Goal: Browse casually: Explore the website without a specific task or goal

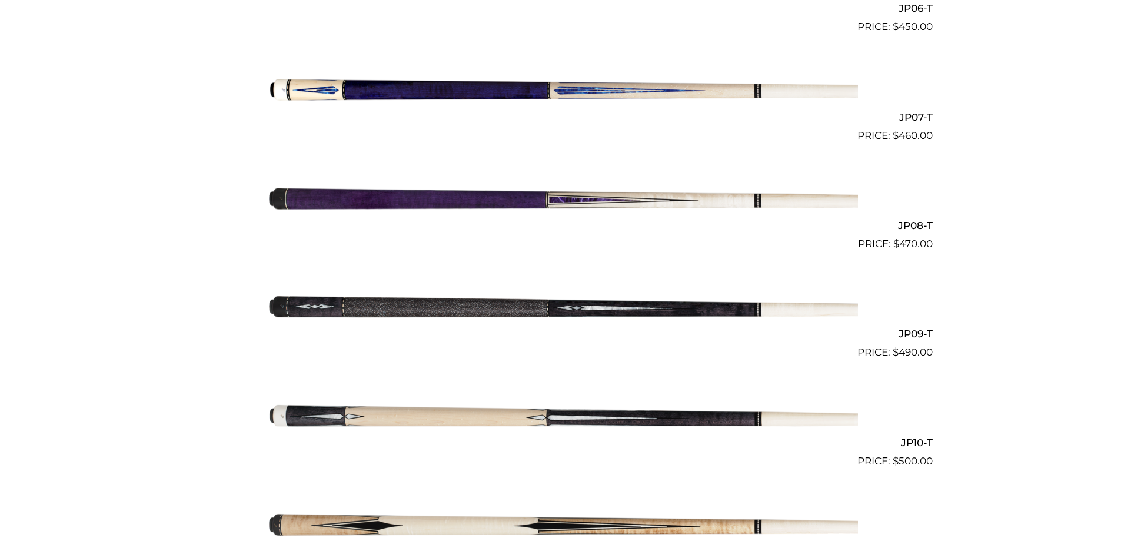
scroll to position [995, 0]
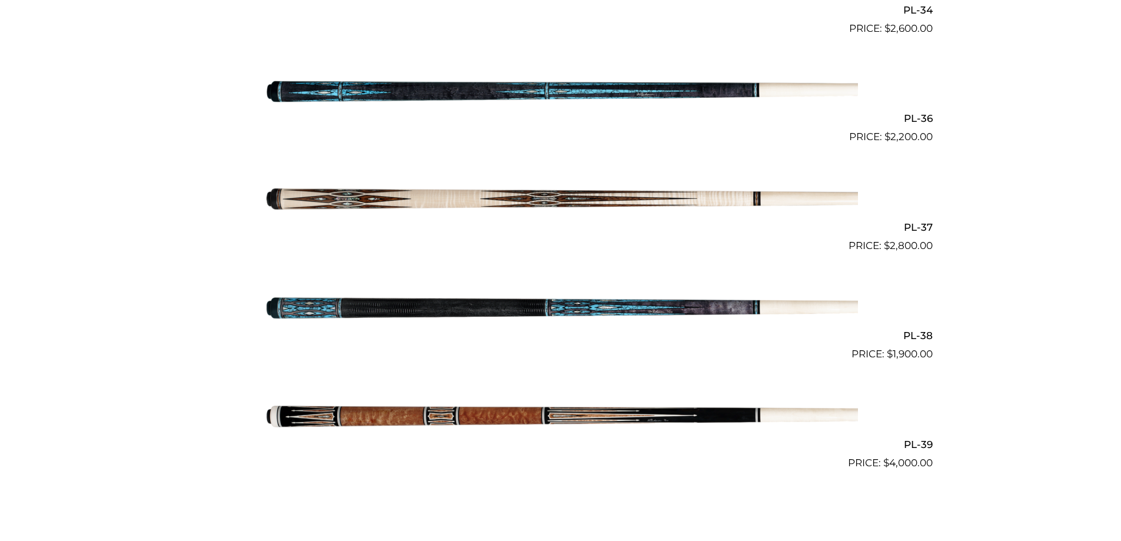
scroll to position [3151, 0]
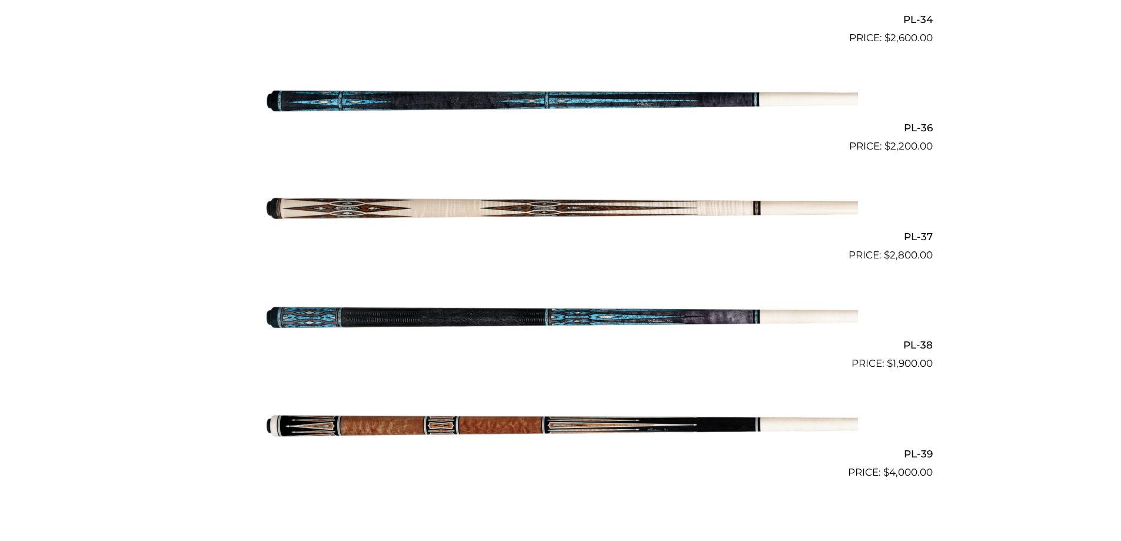
click at [523, 215] on img at bounding box center [561, 208] width 594 height 99
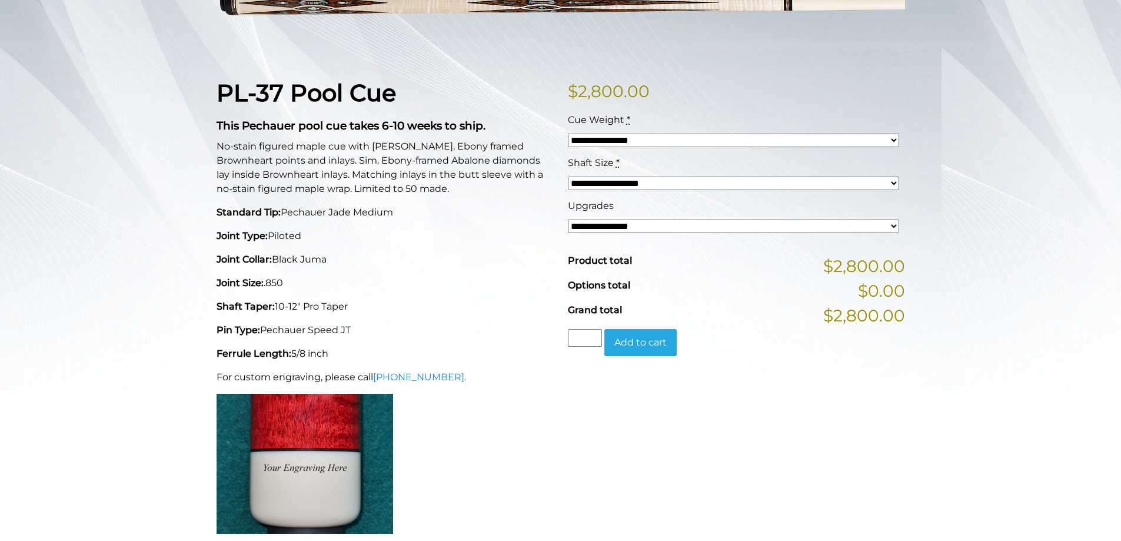
scroll to position [235, 0]
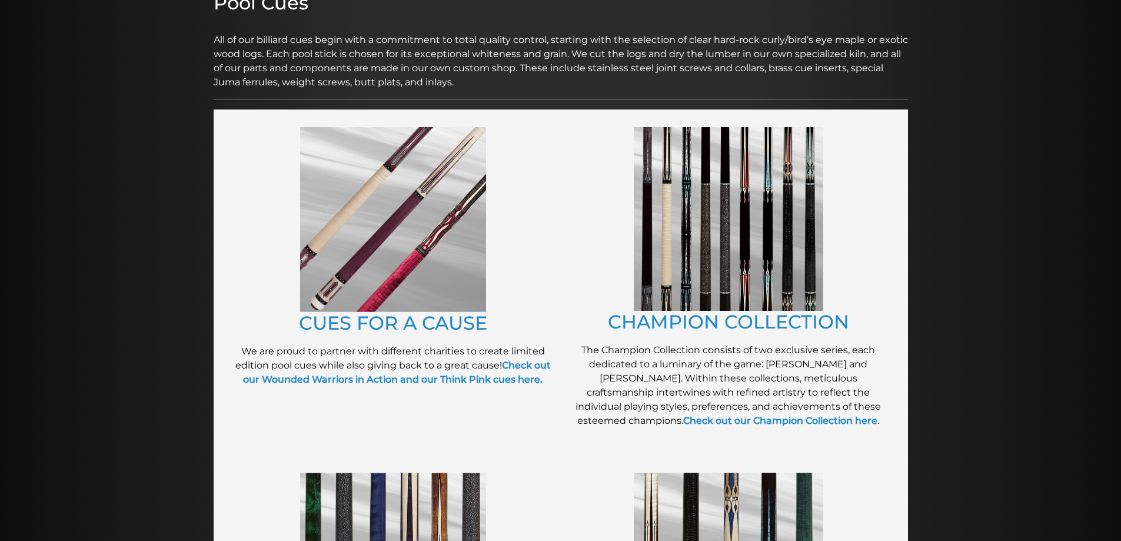
scroll to position [177, 0]
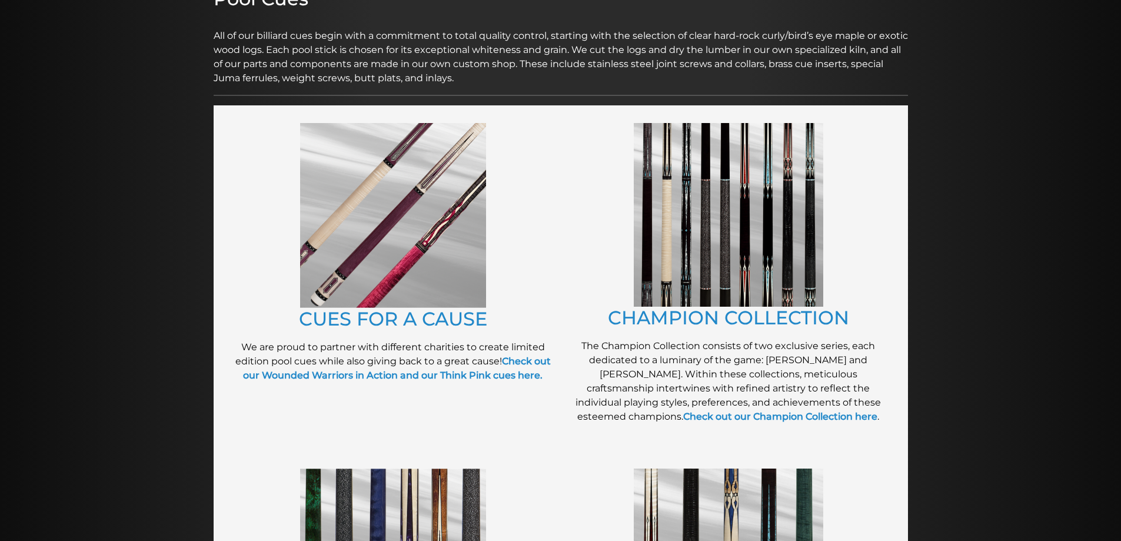
click at [783, 247] on img at bounding box center [728, 215] width 189 height 184
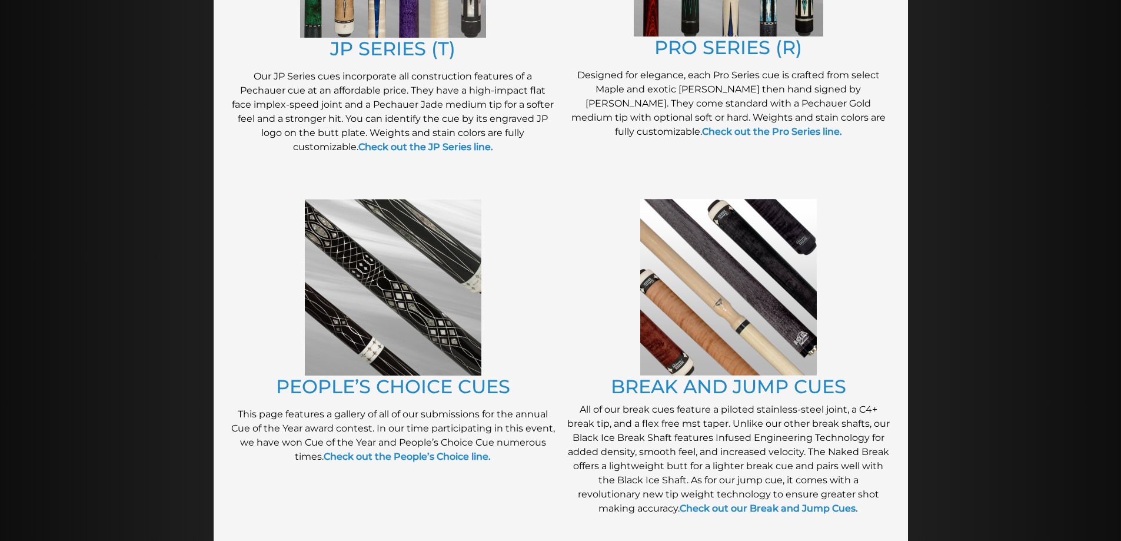
scroll to position [794, 0]
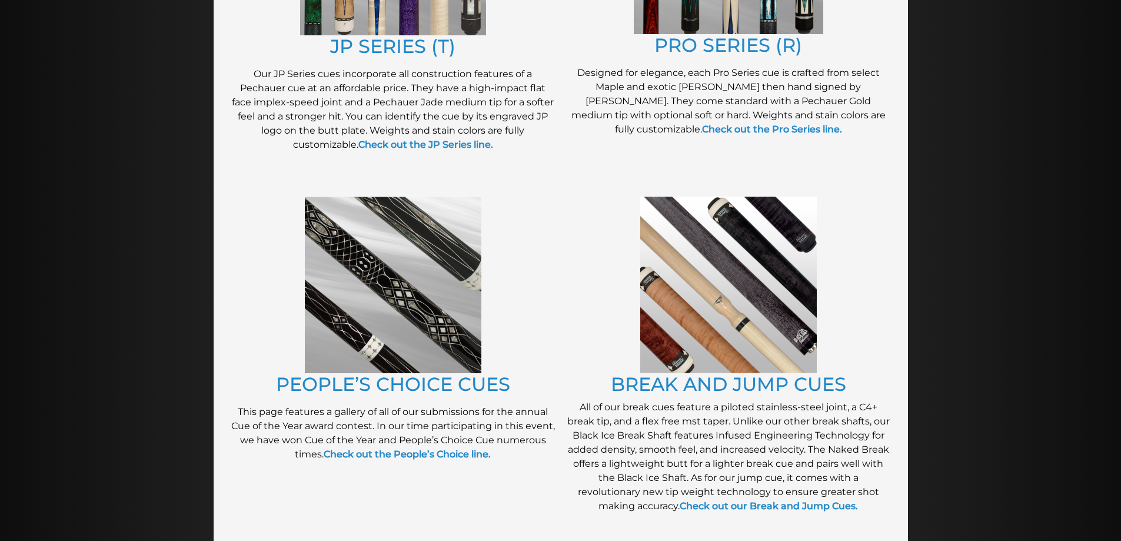
click at [420, 217] on img at bounding box center [393, 285] width 177 height 177
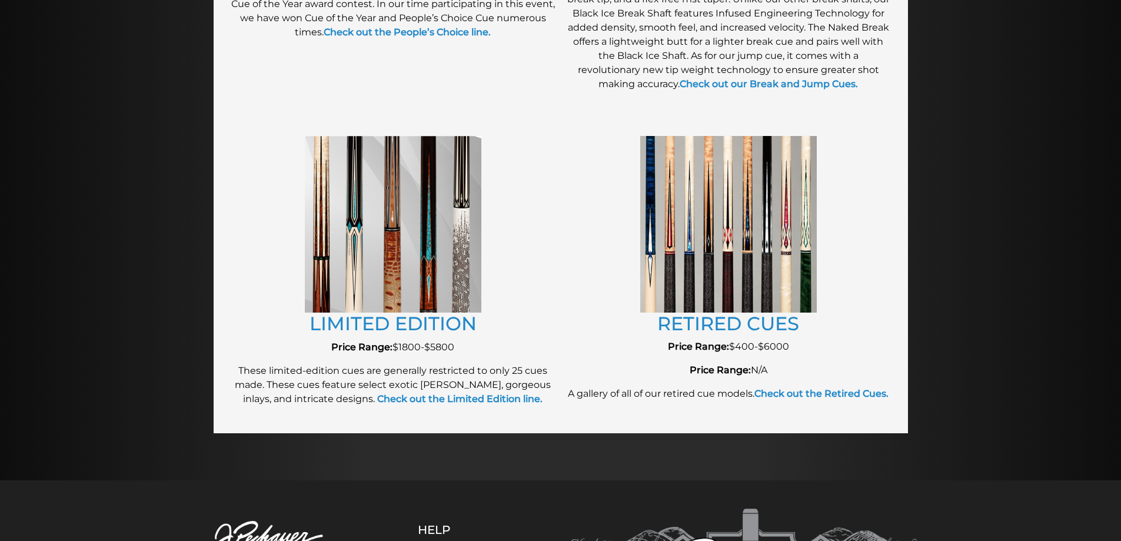
scroll to position [1222, 0]
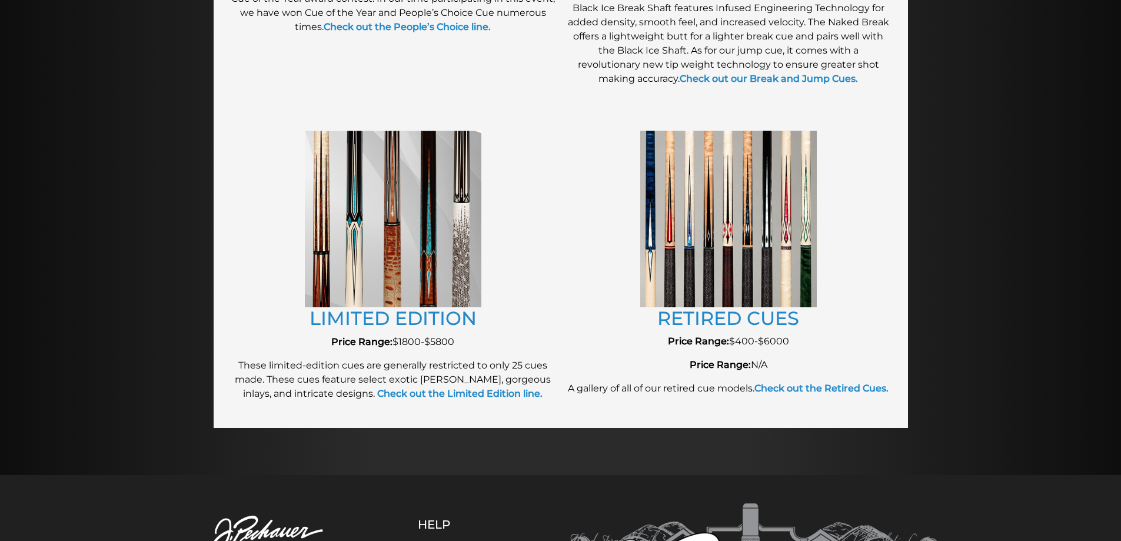
click at [388, 235] on img at bounding box center [393, 219] width 177 height 177
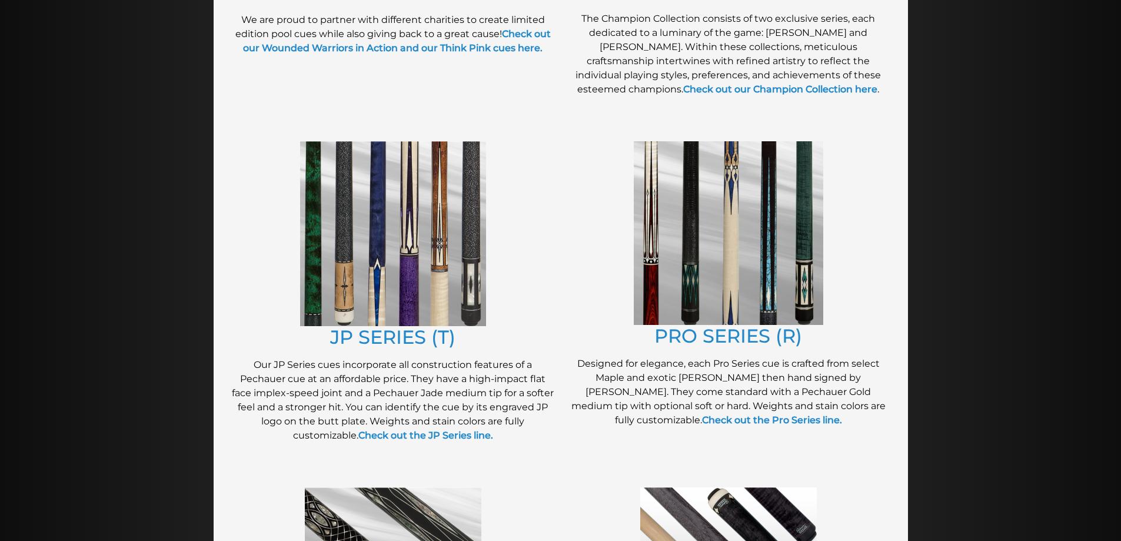
scroll to position [500, 0]
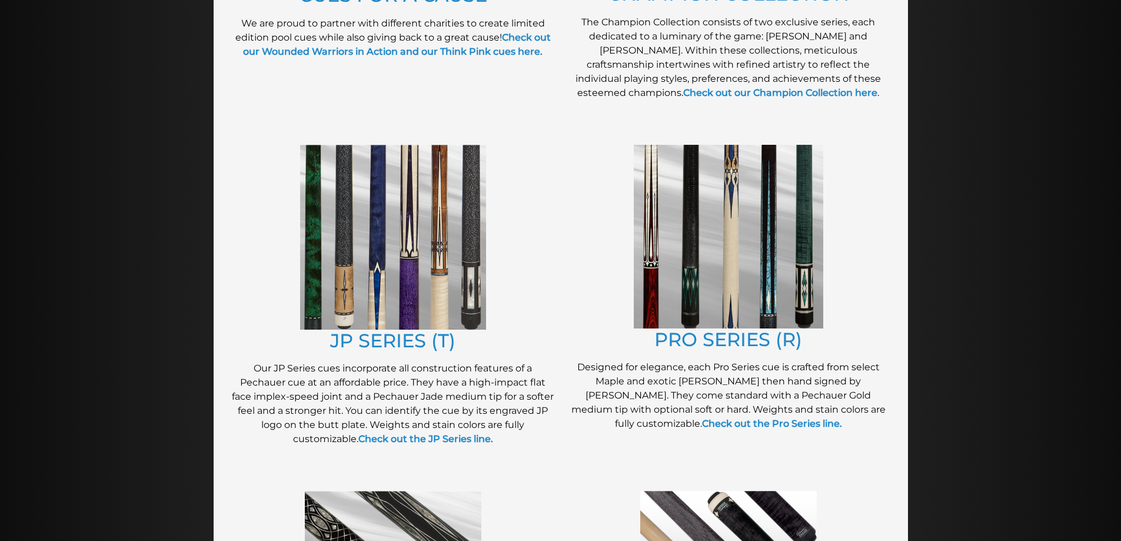
click at [342, 253] on img at bounding box center [393, 237] width 186 height 185
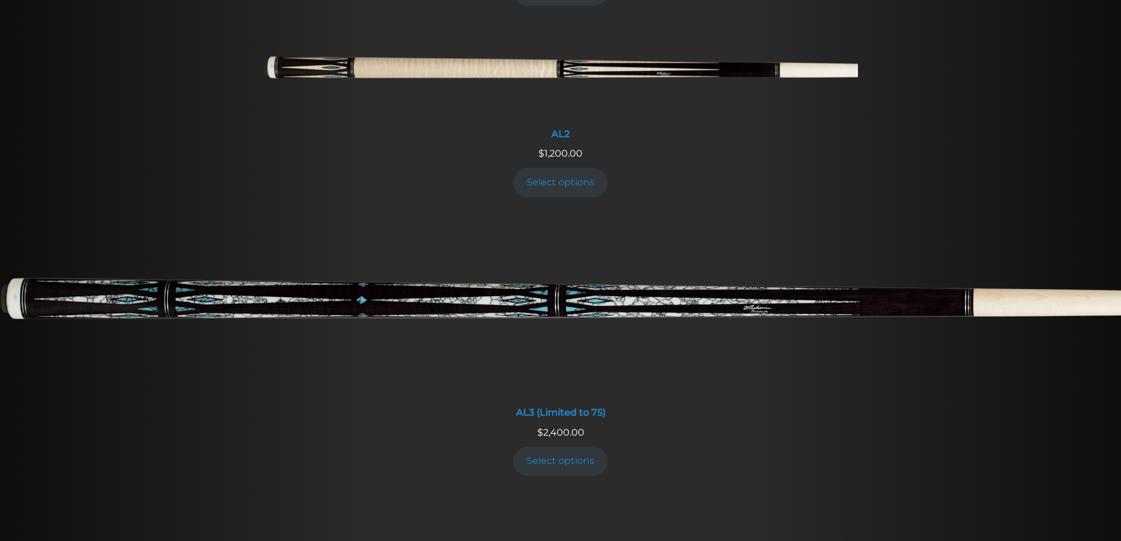
scroll to position [720, 0]
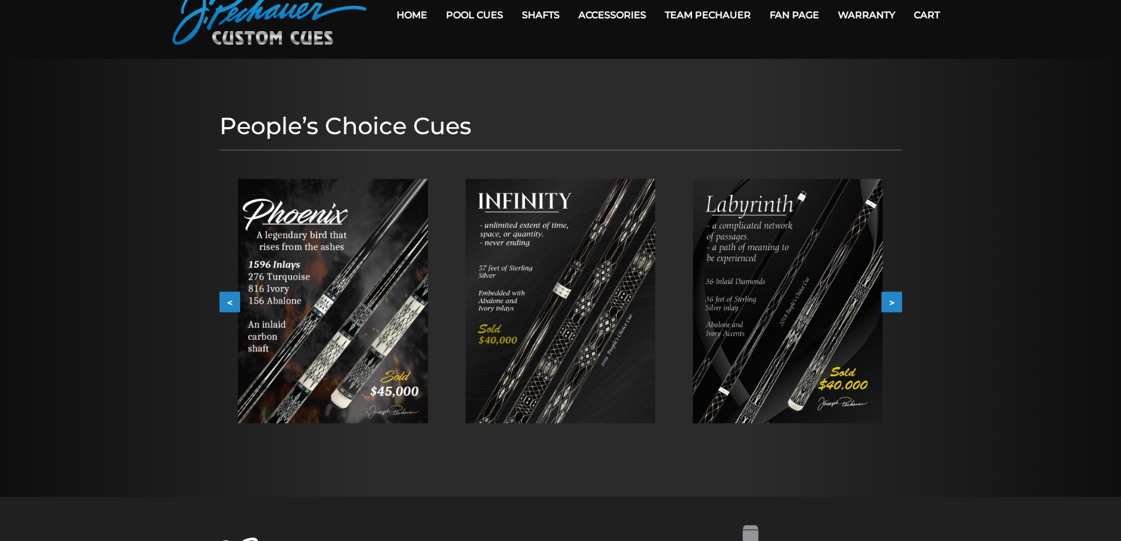
scroll to position [59, 0]
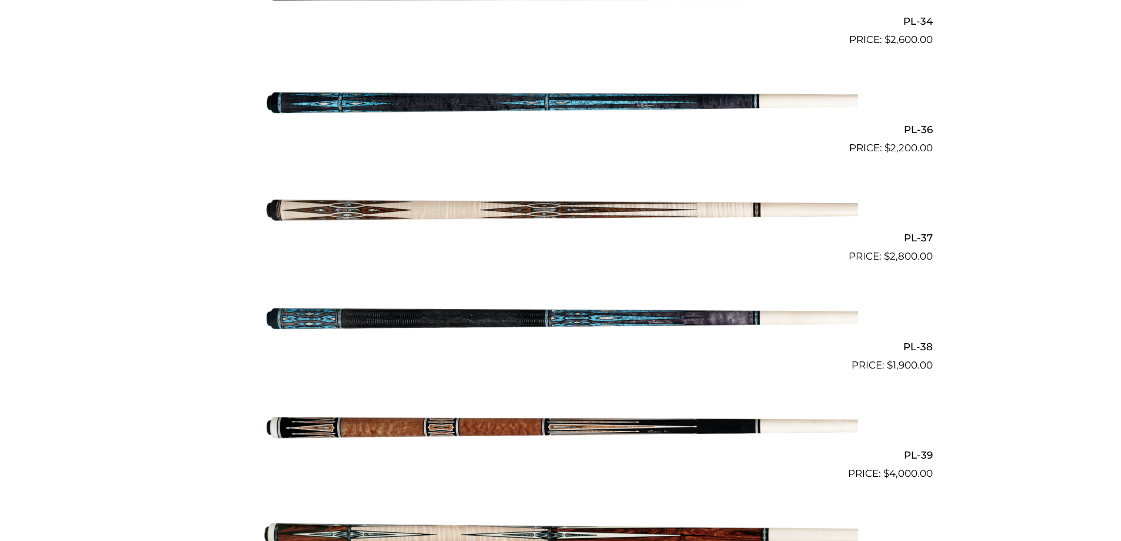
scroll to position [1119, 0]
